Goal: Task Accomplishment & Management: Use online tool/utility

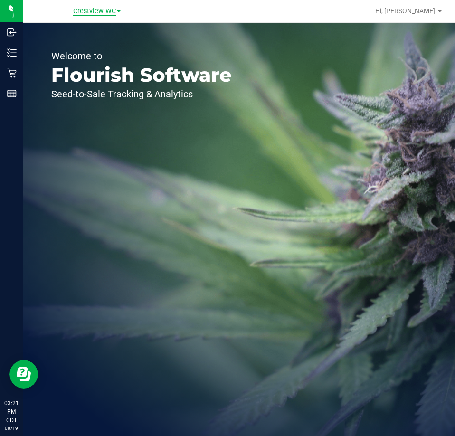
click at [91, 14] on span "Crestview WC" at bounding box center [94, 11] width 43 height 9
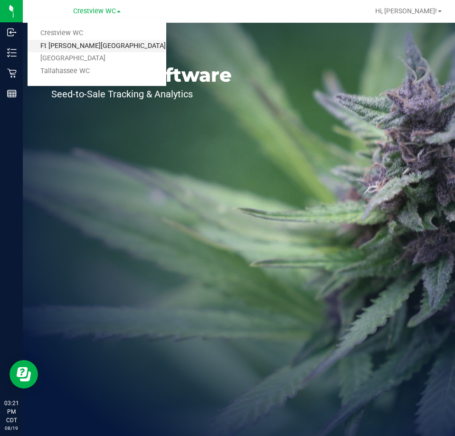
click at [94, 49] on link "Ft Walton Beach WC" at bounding box center [97, 46] width 139 height 13
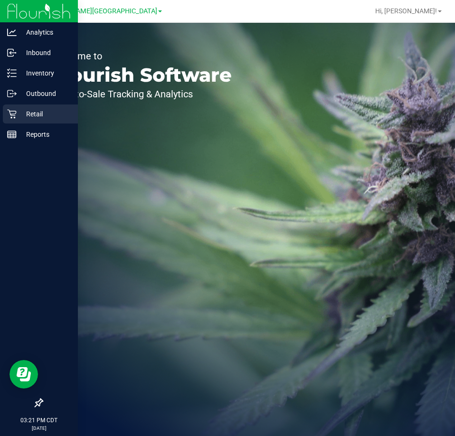
click at [8, 116] on icon at bounding box center [12, 114] width 10 height 10
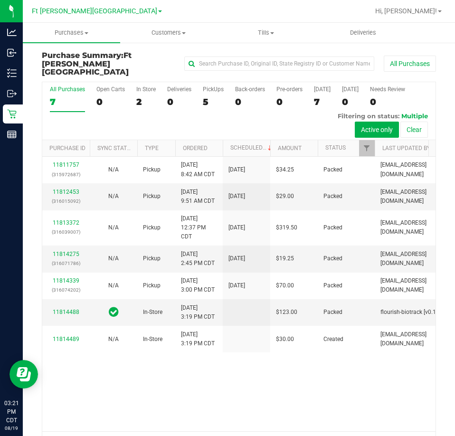
click at [260, 395] on div "11811757 (315972687) N/A Pickup 8/19/2025 8:42 AM CDT 8/19/2025 $34.25 Packed k…" at bounding box center [239, 294] width 394 height 275
click at [297, 367] on div "11811757 (315972687) N/A Pickup 8/19/2025 8:42 AM CDT 8/19/2025 $34.25 Packed k…" at bounding box center [239, 294] width 394 height 275
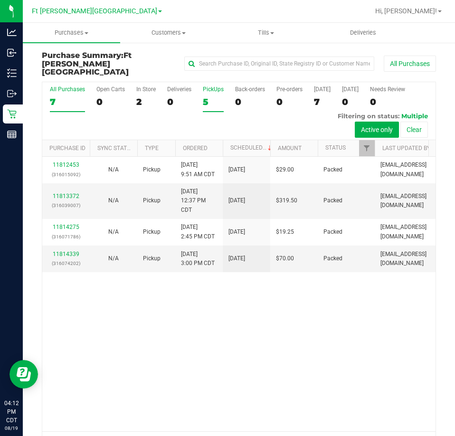
click at [212, 96] on div "5" at bounding box center [213, 101] width 21 height 11
click at [0, 0] on input "PickUps 5" at bounding box center [0, 0] width 0 height 0
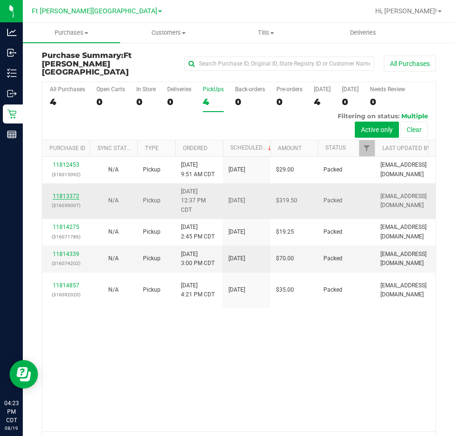
click at [67, 193] on link "11813372" at bounding box center [66, 196] width 27 height 7
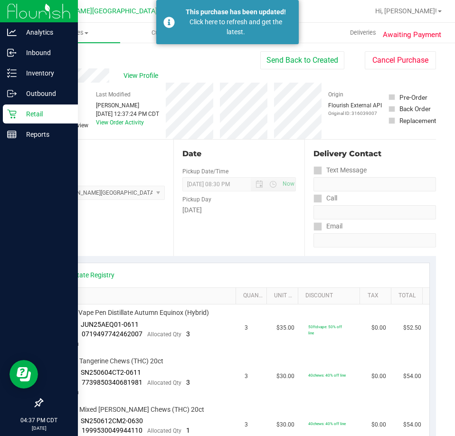
click at [15, 112] on icon at bounding box center [12, 114] width 10 height 10
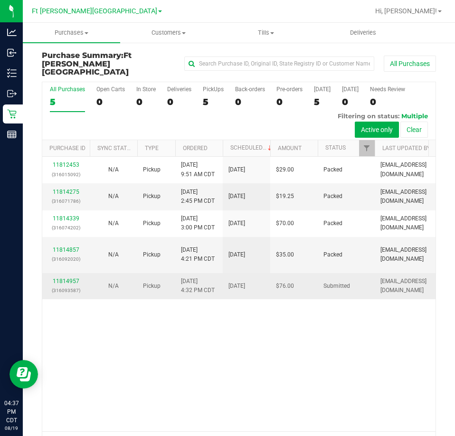
click at [67, 273] on td "11814957 (316093587)" at bounding box center [66, 286] width 48 height 26
click at [66, 278] on link "11814957" at bounding box center [66, 281] width 27 height 7
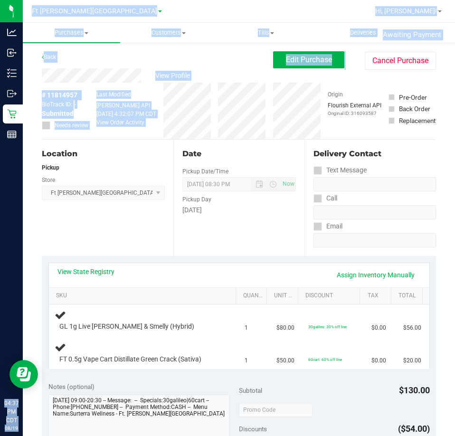
click at [0, 139] on html "Analytics Inbound Inventory Outbound Retail Reports 04:37 PM CDT 08/19/2025 08/…" at bounding box center [227, 218] width 455 height 436
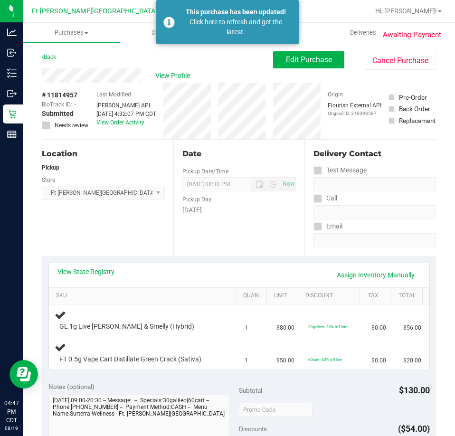
click at [55, 56] on link "Back" at bounding box center [49, 57] width 14 height 7
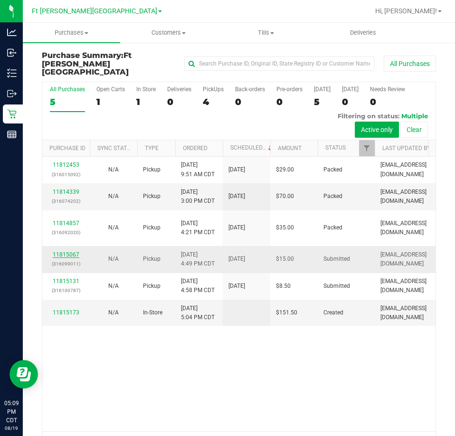
click at [61, 251] on link "11815067" at bounding box center [66, 254] width 27 height 7
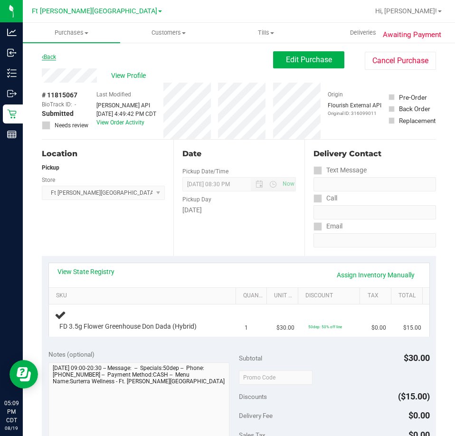
click at [48, 57] on link "Back" at bounding box center [49, 57] width 14 height 7
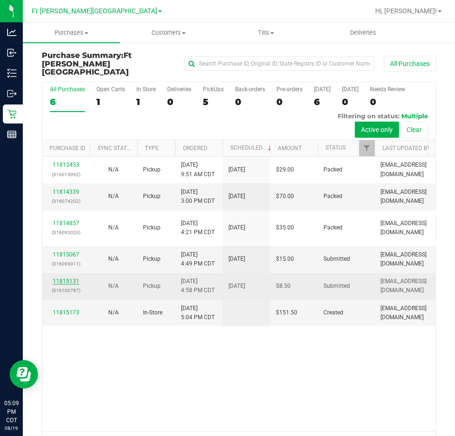
click at [68, 278] on link "11815131" at bounding box center [66, 281] width 27 height 7
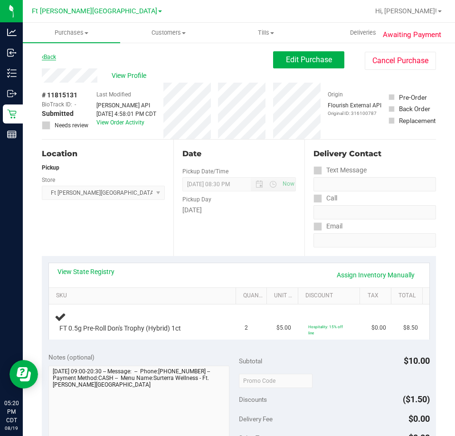
click at [52, 58] on link "Back" at bounding box center [49, 57] width 14 height 7
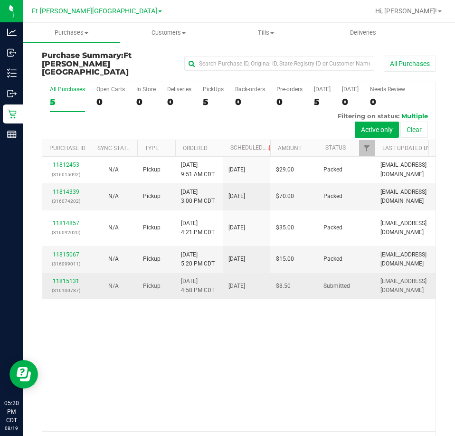
click at [67, 273] on td "11815131 (316100787)" at bounding box center [66, 286] width 48 height 26
click at [60, 278] on link "11815131" at bounding box center [66, 281] width 27 height 7
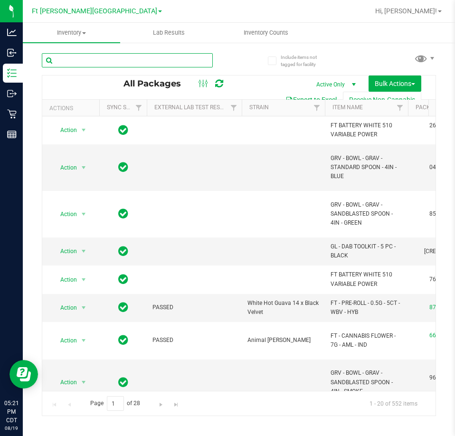
click at [140, 61] on input "text" at bounding box center [127, 60] width 171 height 14
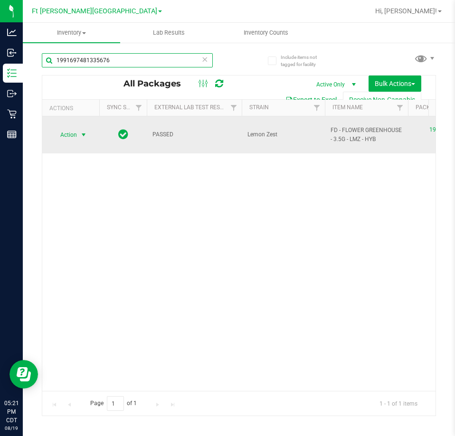
type input "1991697481335676"
click at [73, 136] on span "Action" at bounding box center [65, 134] width 26 height 13
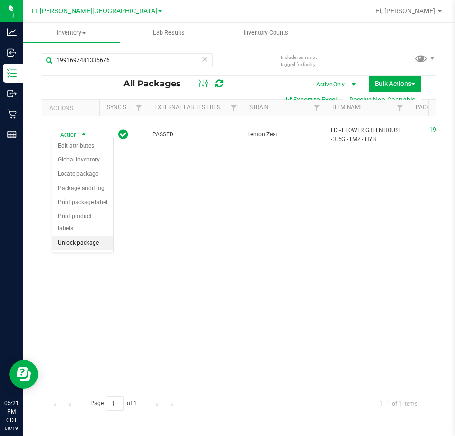
click at [84, 236] on li "Unlock package" at bounding box center [82, 243] width 61 height 14
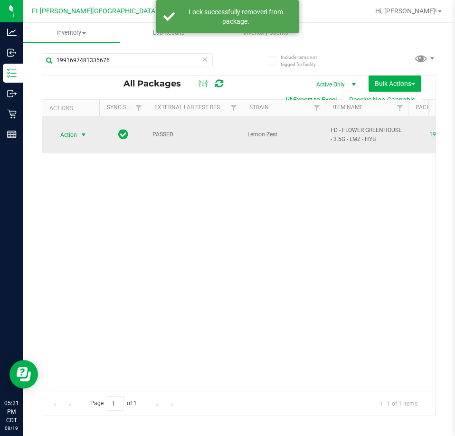
click at [74, 130] on span "Action" at bounding box center [65, 134] width 26 height 13
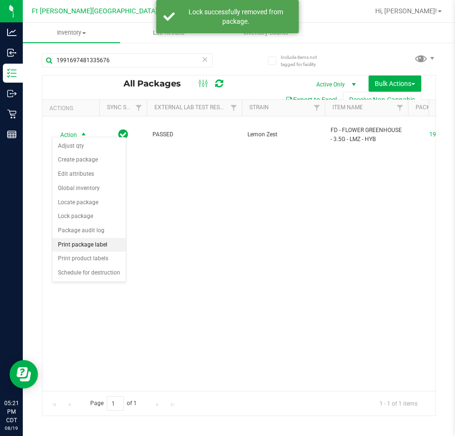
click at [95, 239] on li "Print package label" at bounding box center [89, 245] width 74 height 14
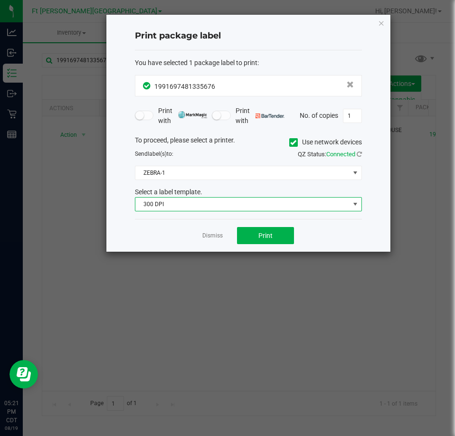
click at [208, 206] on span "300 DPI" at bounding box center [242, 204] width 214 height 13
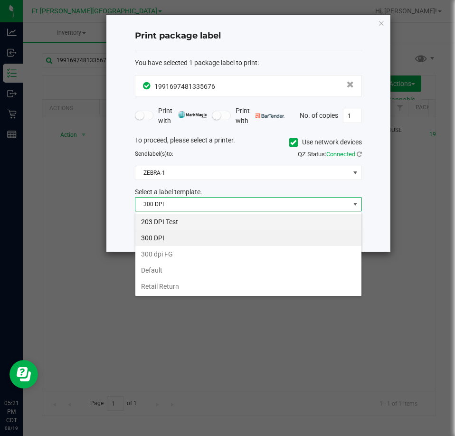
scroll to position [14, 227]
click at [187, 219] on li "203 DPI Test" at bounding box center [248, 222] width 226 height 16
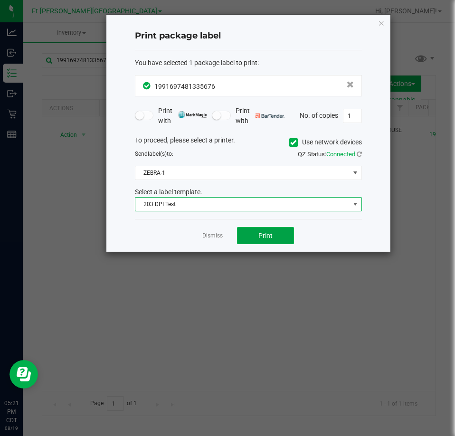
click at [256, 239] on button "Print" at bounding box center [265, 235] width 57 height 17
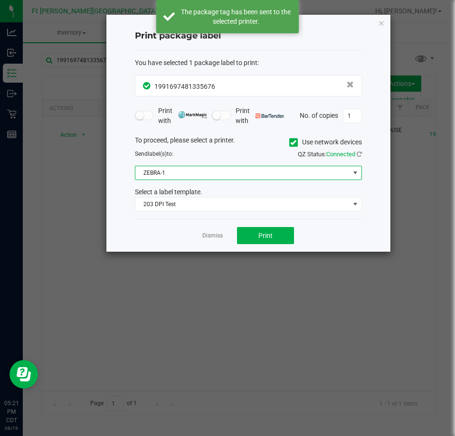
click at [224, 168] on span "ZEBRA-1" at bounding box center [242, 172] width 214 height 13
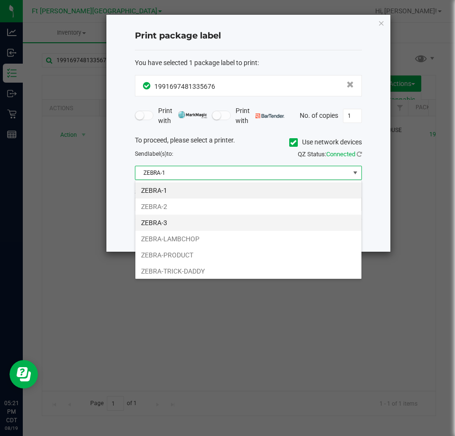
scroll to position [18, 0]
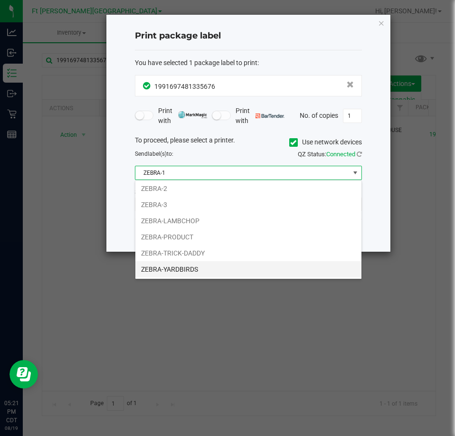
click at [191, 268] on li "ZEBRA-YARDBIRDS" at bounding box center [248, 269] width 226 height 16
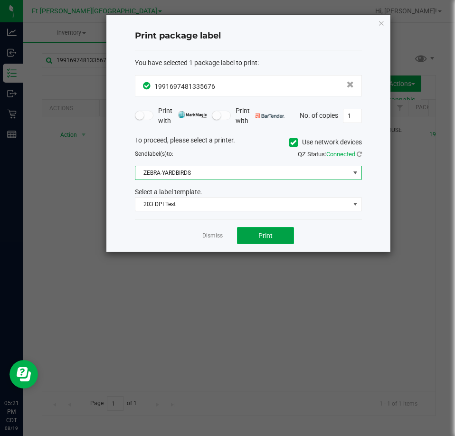
click at [263, 234] on span "Print" at bounding box center [266, 236] width 14 height 8
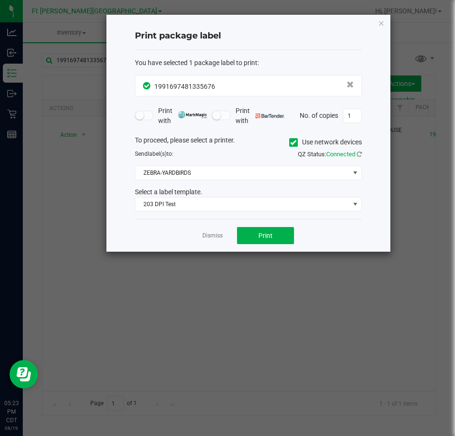
click at [219, 240] on link "Dismiss" at bounding box center [212, 236] width 20 height 8
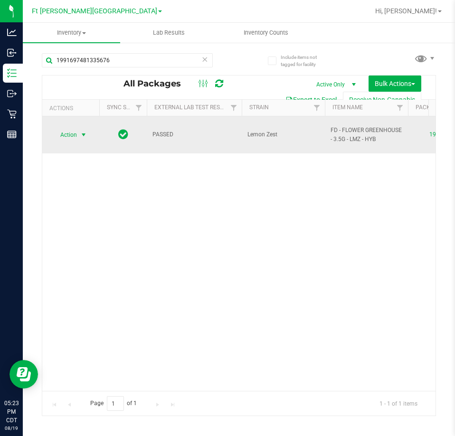
click at [84, 136] on span "select" at bounding box center [84, 134] width 12 height 13
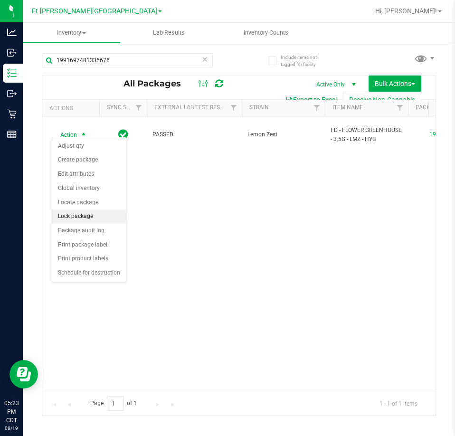
click at [92, 213] on li "Lock package" at bounding box center [89, 217] width 74 height 14
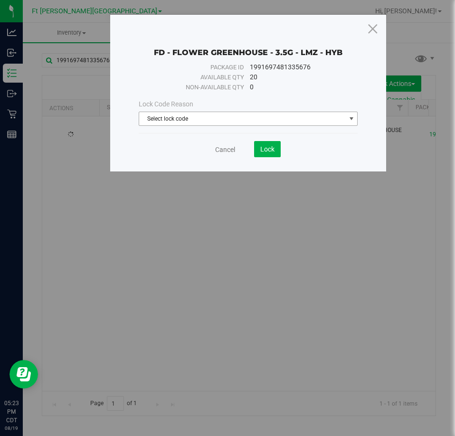
click at [141, 122] on span "Select lock code" at bounding box center [242, 118] width 207 height 13
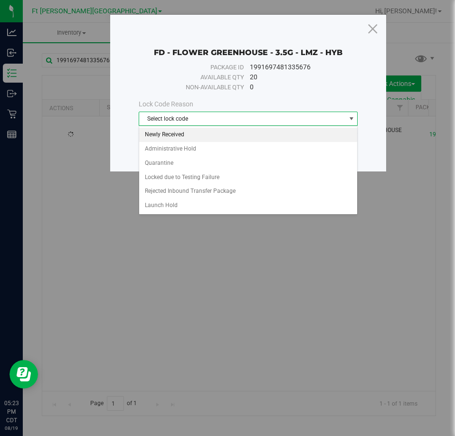
click at [154, 138] on li "Newly Received" at bounding box center [248, 135] width 219 height 14
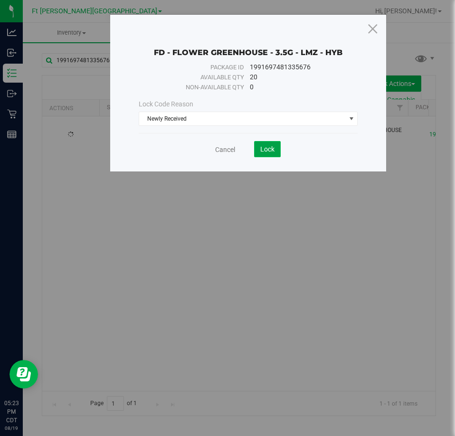
click at [259, 149] on button "Lock" at bounding box center [267, 149] width 27 height 16
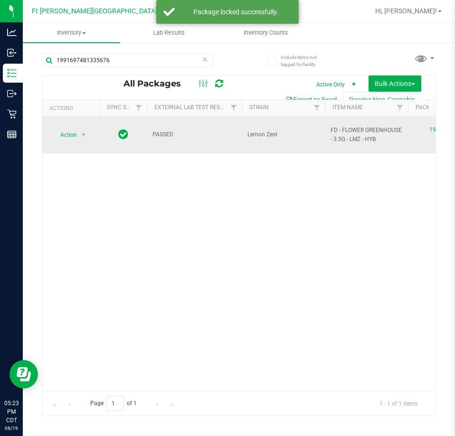
click at [354, 138] on span "FD - FLOWER GREENHOUSE - 3.5G - LMZ - HYB" at bounding box center [367, 135] width 72 height 18
copy tr "FD - FLOWER GREENHOUSE - 3.5G - LMZ - HYB"
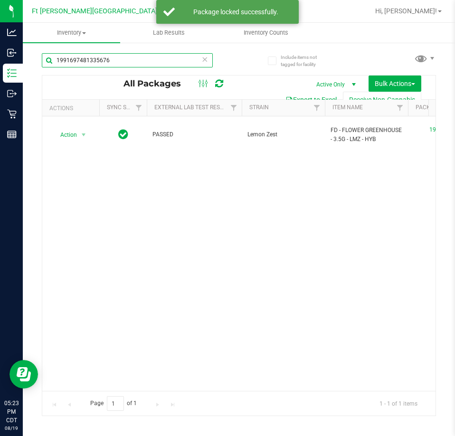
click at [158, 59] on input "1991697481335676" at bounding box center [127, 60] width 171 height 14
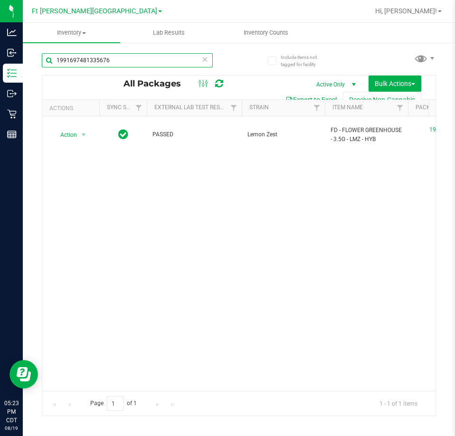
click at [157, 59] on input "1991697481335676" at bounding box center [127, 60] width 171 height 14
paste input "FD - FLOWER GREENHOUSE - 3.5G - LMZ - HYB"
type input "FD - FLOWER GREENHOUSE - 3.5G - LMZ - HYB"
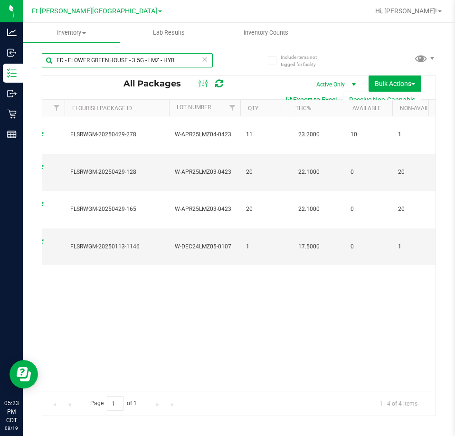
scroll to position [0, 468]
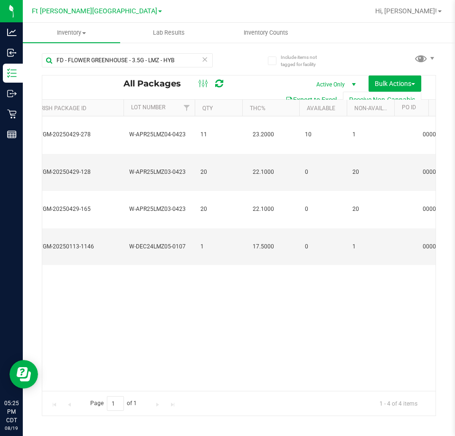
click at [205, 55] on icon at bounding box center [205, 58] width 7 height 11
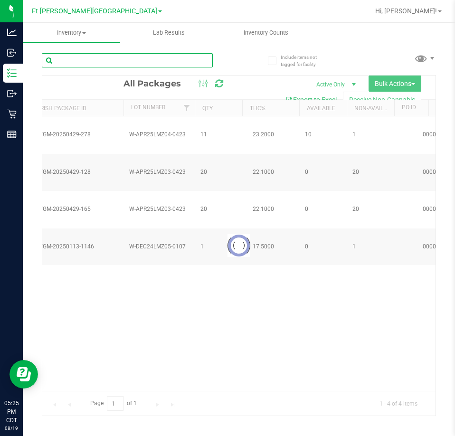
click at [167, 59] on input "text" at bounding box center [127, 60] width 171 height 14
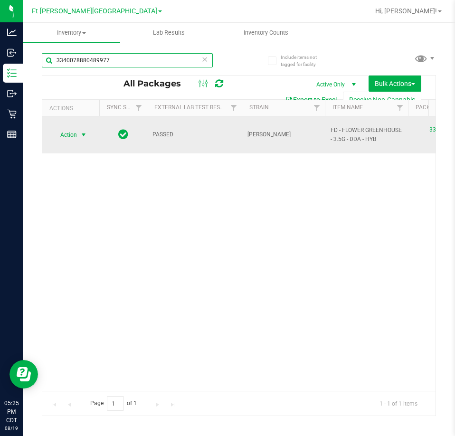
type input "3340078880489977"
click at [81, 131] on span "select" at bounding box center [84, 135] width 8 height 8
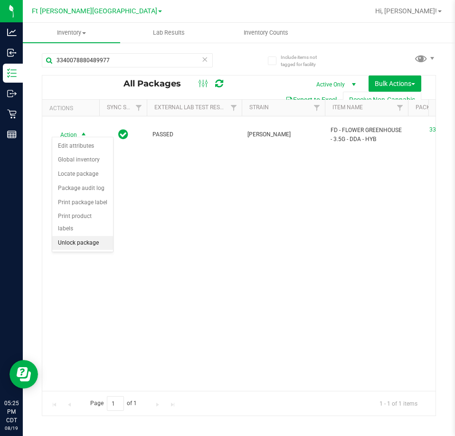
click at [88, 236] on li "Unlock package" at bounding box center [82, 243] width 61 height 14
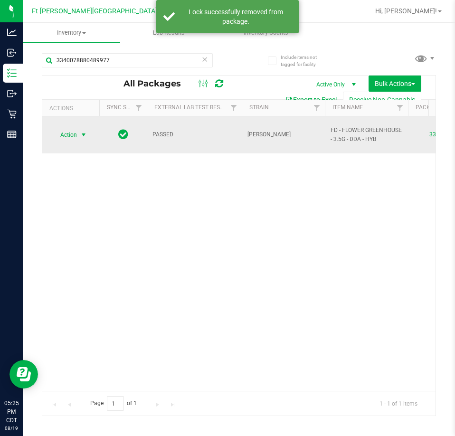
click at [73, 133] on span "Action" at bounding box center [65, 134] width 26 height 13
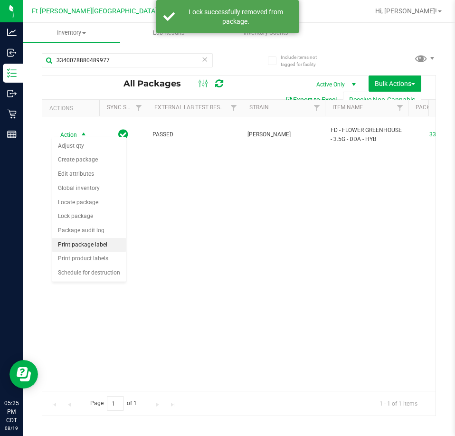
click at [97, 245] on li "Print package label" at bounding box center [89, 245] width 74 height 14
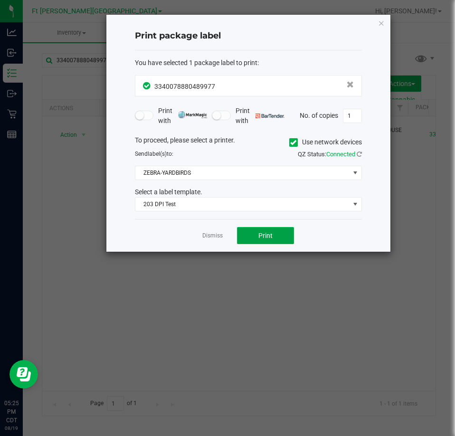
click at [246, 237] on button "Print" at bounding box center [265, 235] width 57 height 17
click at [211, 232] on link "Dismiss" at bounding box center [212, 236] width 20 height 8
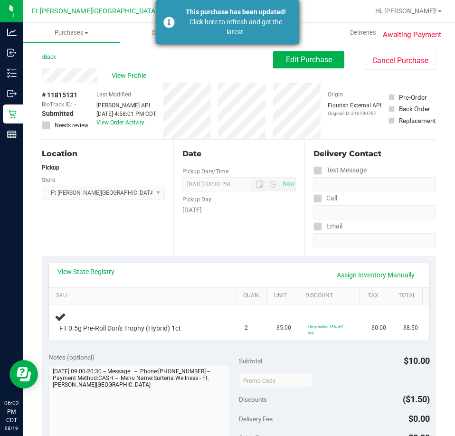
click at [231, 11] on div "This purchase has been updated!" at bounding box center [236, 12] width 112 height 10
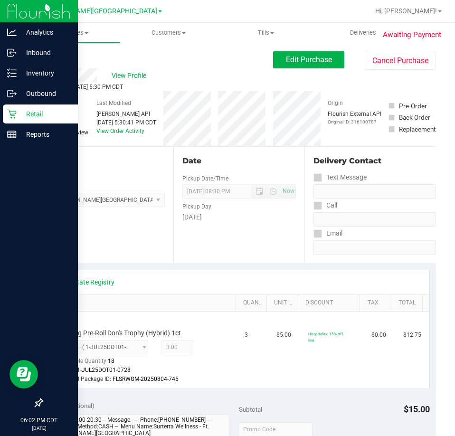
click at [28, 110] on p "Retail" at bounding box center [45, 113] width 57 height 11
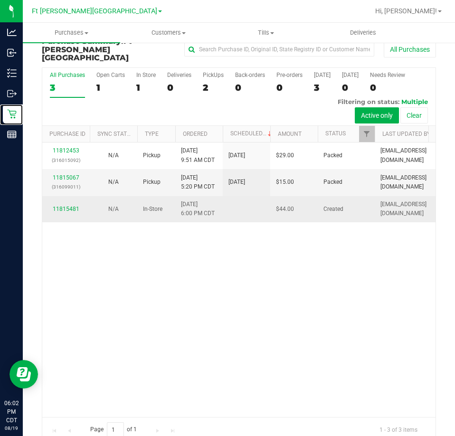
scroll to position [21, 0]
